Goal: Find specific page/section: Find specific page/section

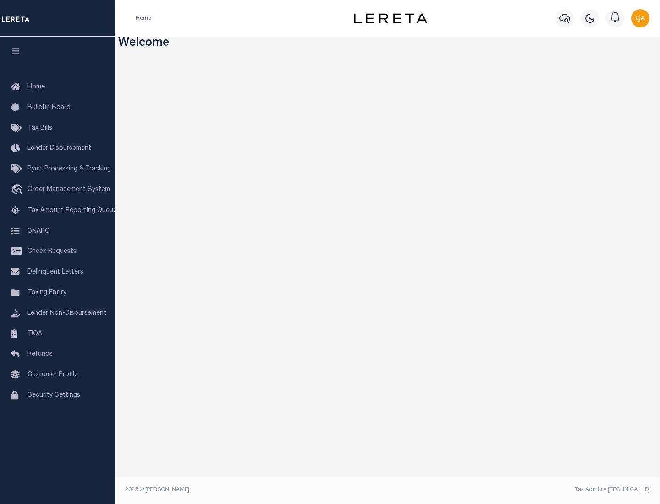
click at [57, 251] on span "Check Requests" at bounding box center [51, 251] width 49 height 6
select select "50"
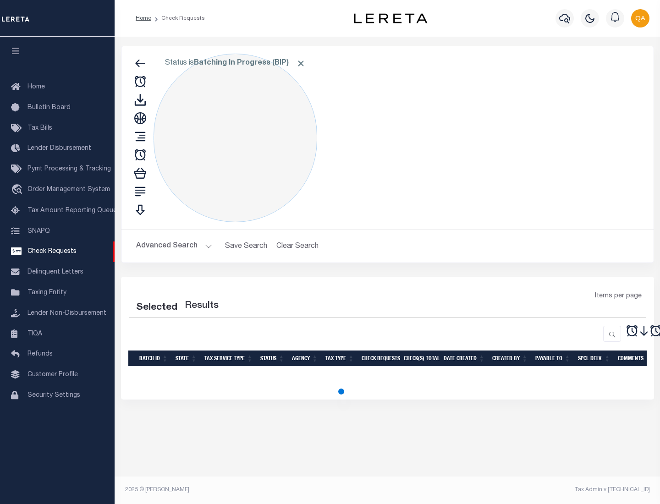
select select "50"
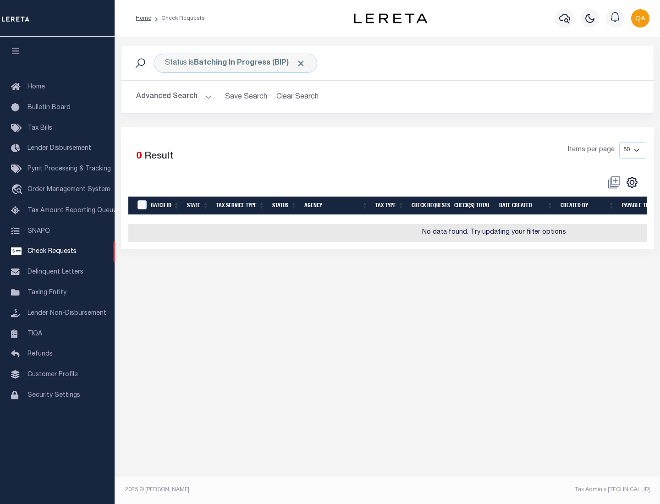
click at [301, 63] on span "Click to Remove" at bounding box center [301, 64] width 10 height 10
